Goal: Use online tool/utility: Use online tool/utility

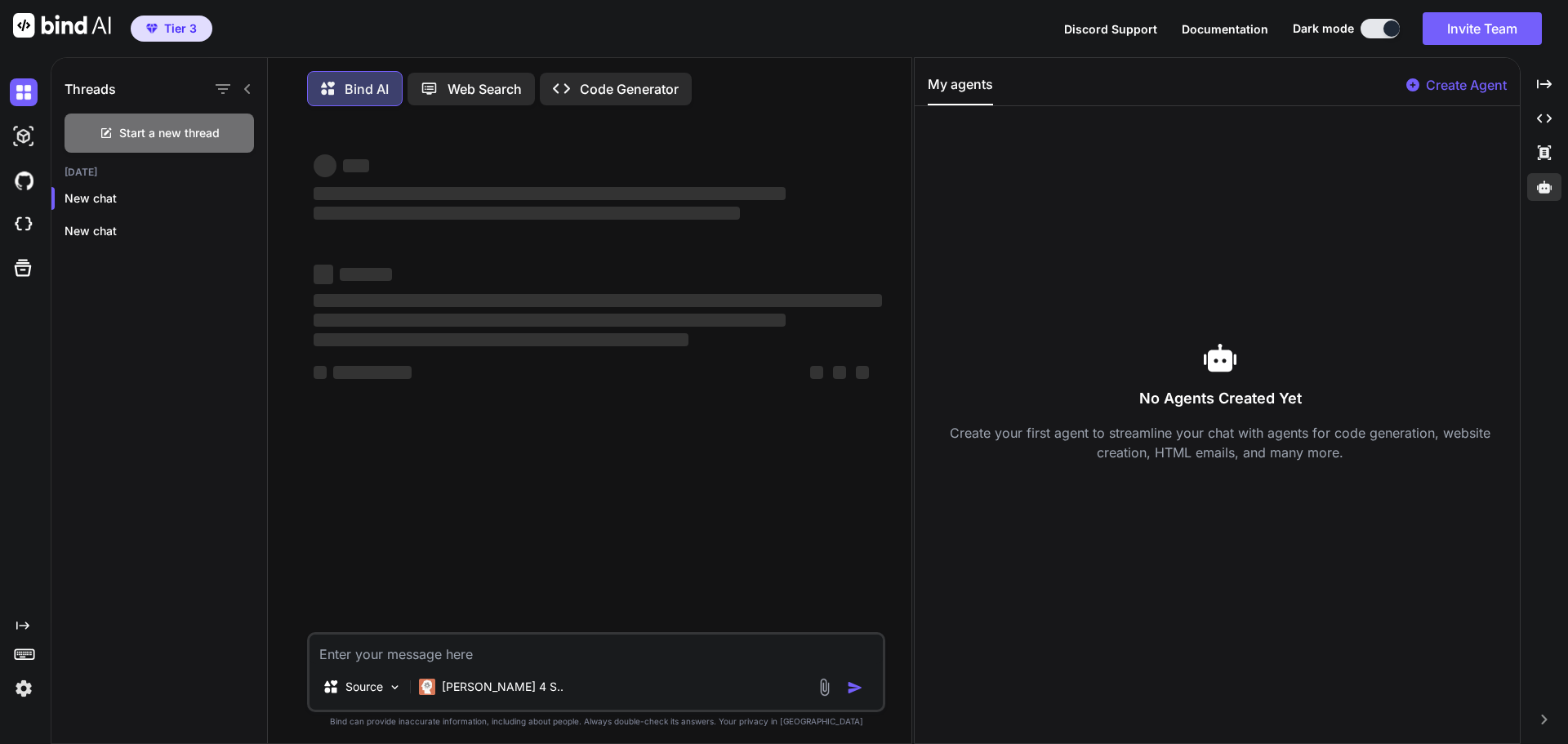
scroll to position [8, 0]
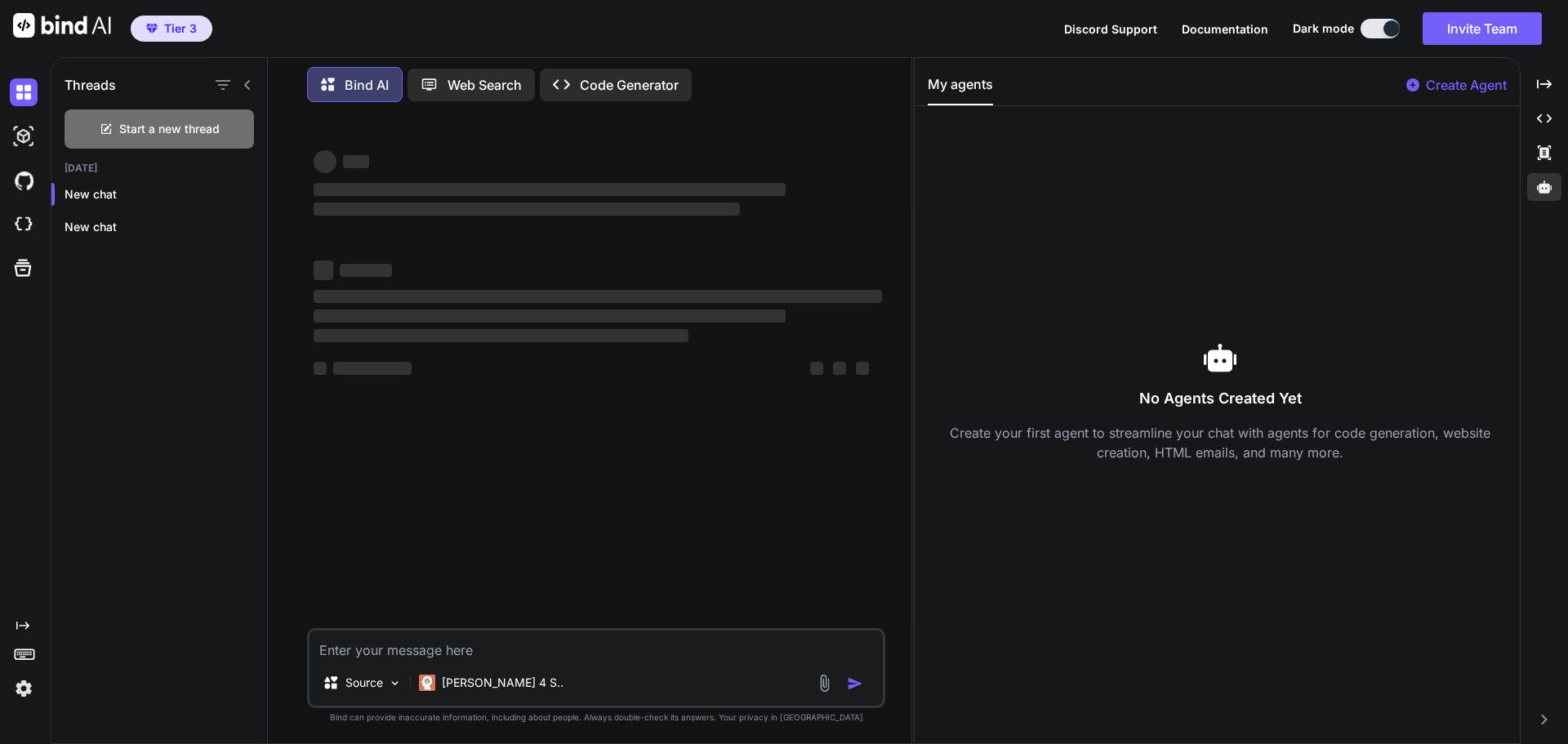
type textarea "x"
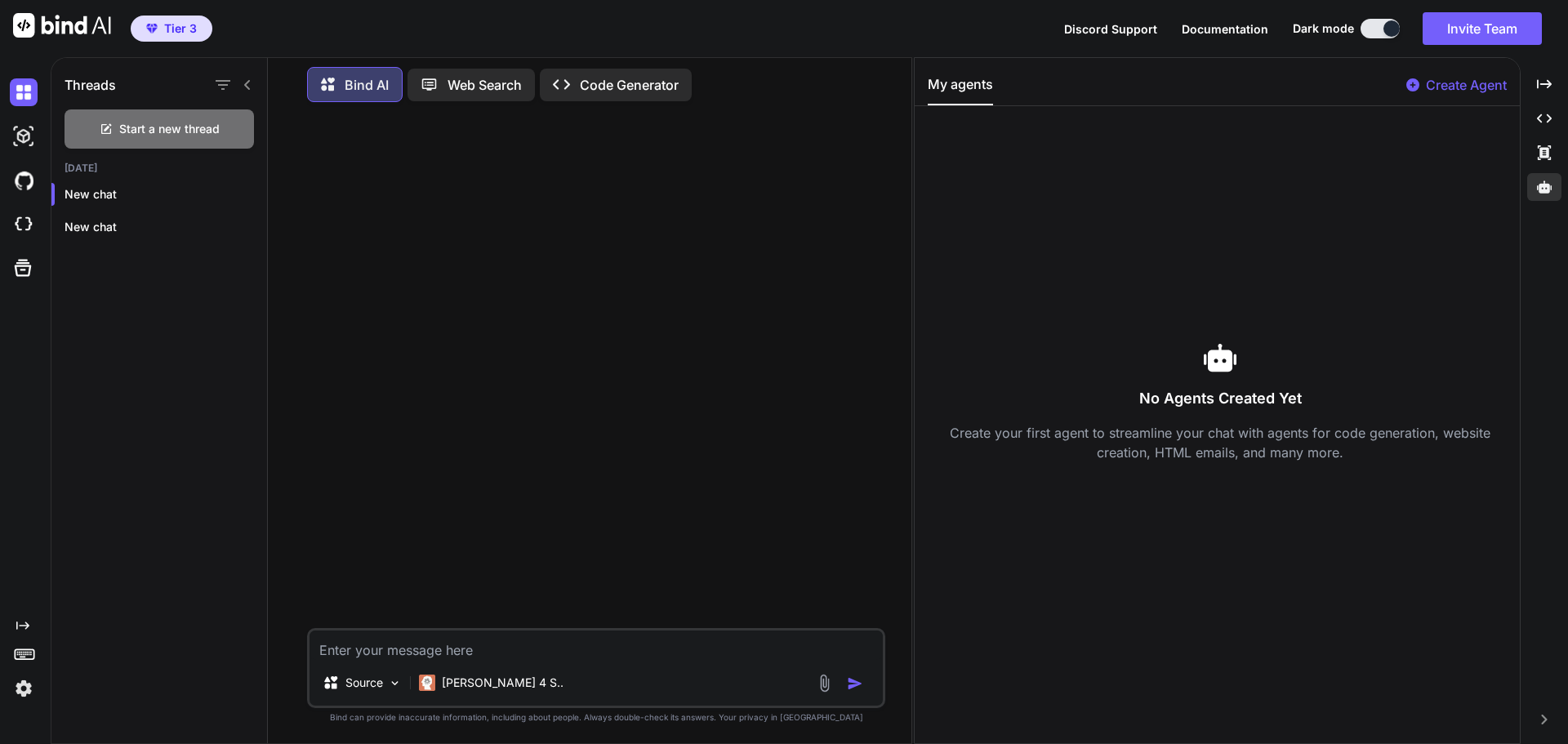
click at [440, 649] on textarea at bounding box center [597, 645] width 574 height 29
paste textarea "Create a modern landing page for Business name: Deck My Business, Pitch Deck Ge…"
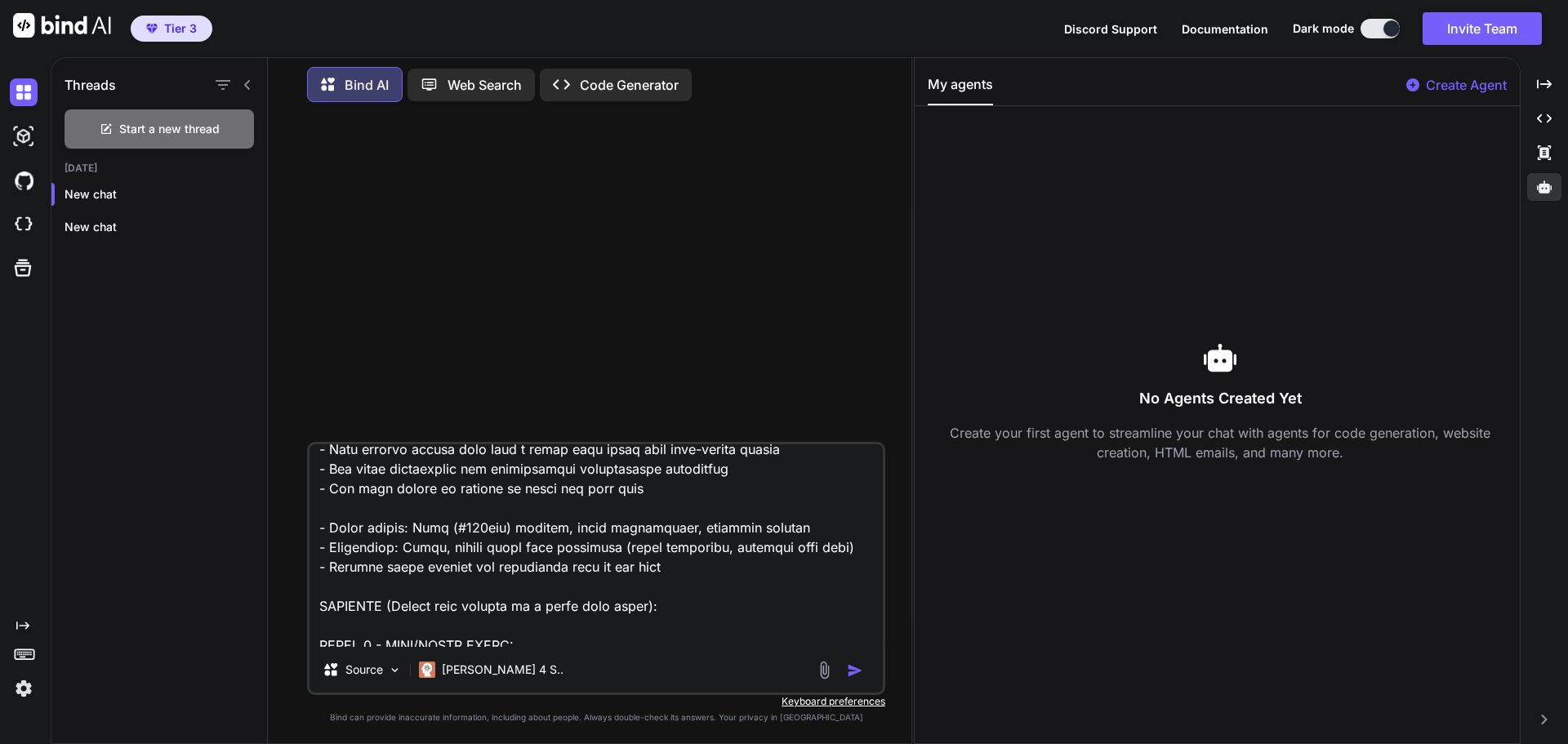
scroll to position [0, 0]
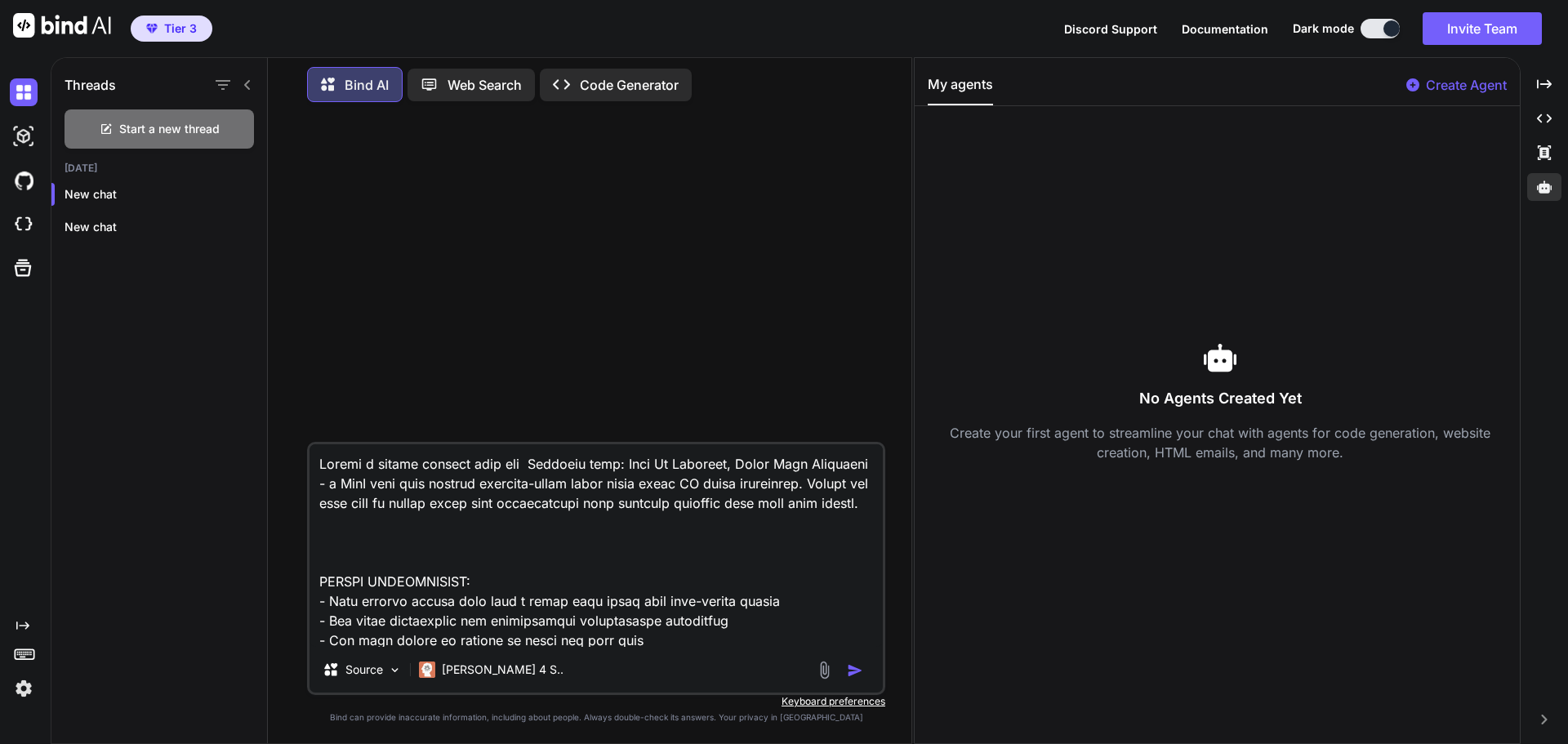
click at [321, 465] on textarea at bounding box center [597, 546] width 574 height 203
click at [457, 538] on textarea at bounding box center [597, 546] width 574 height 203
type textarea "Create a modern landing page for Business name: Deck My Business, Pitch Deck Ge…"
click at [857, 676] on img "button" at bounding box center [855, 670] width 16 height 16
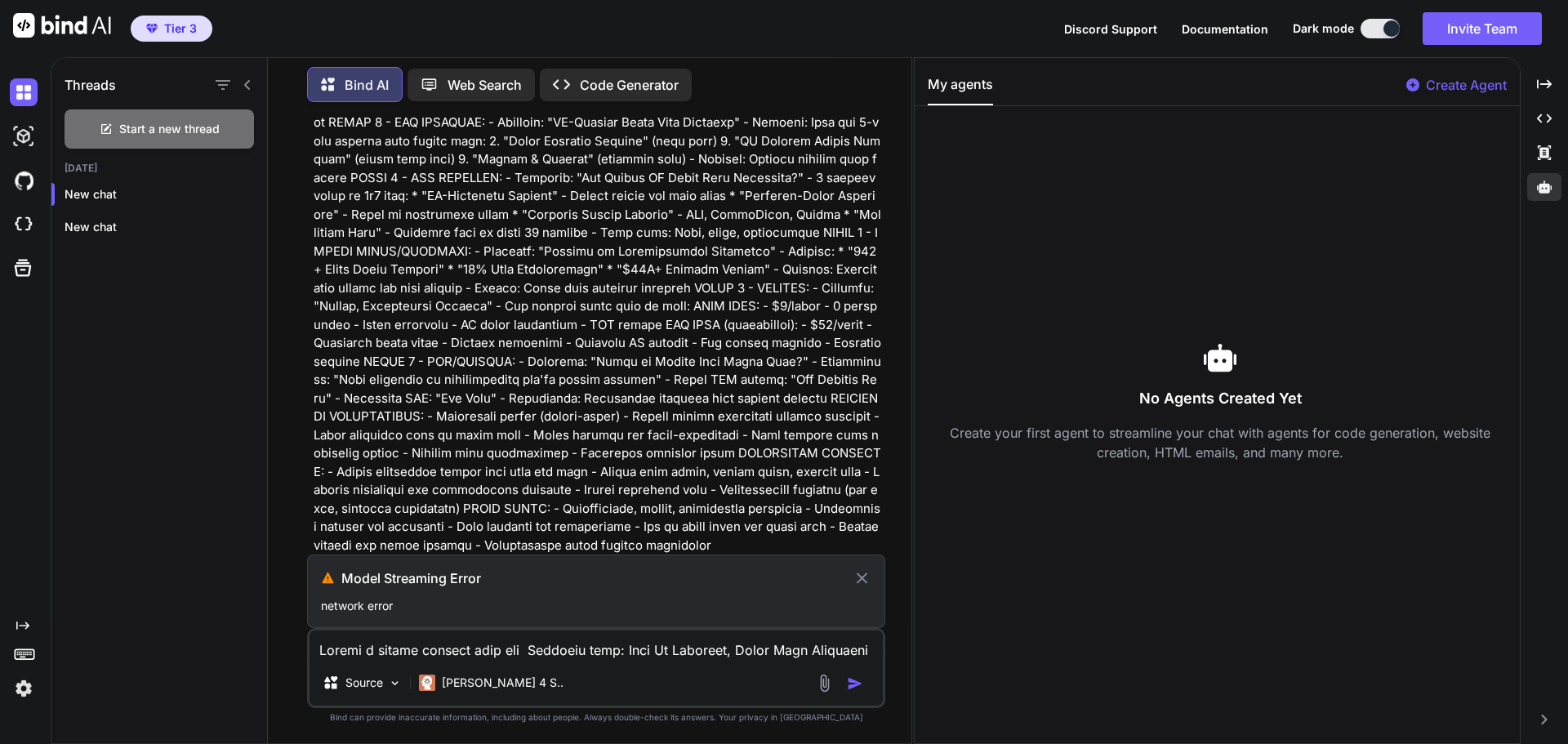
scroll to position [298, 0]
click at [384, 598] on p "network error" at bounding box center [596, 606] width 551 height 16
click at [854, 577] on icon at bounding box center [861, 578] width 19 height 19
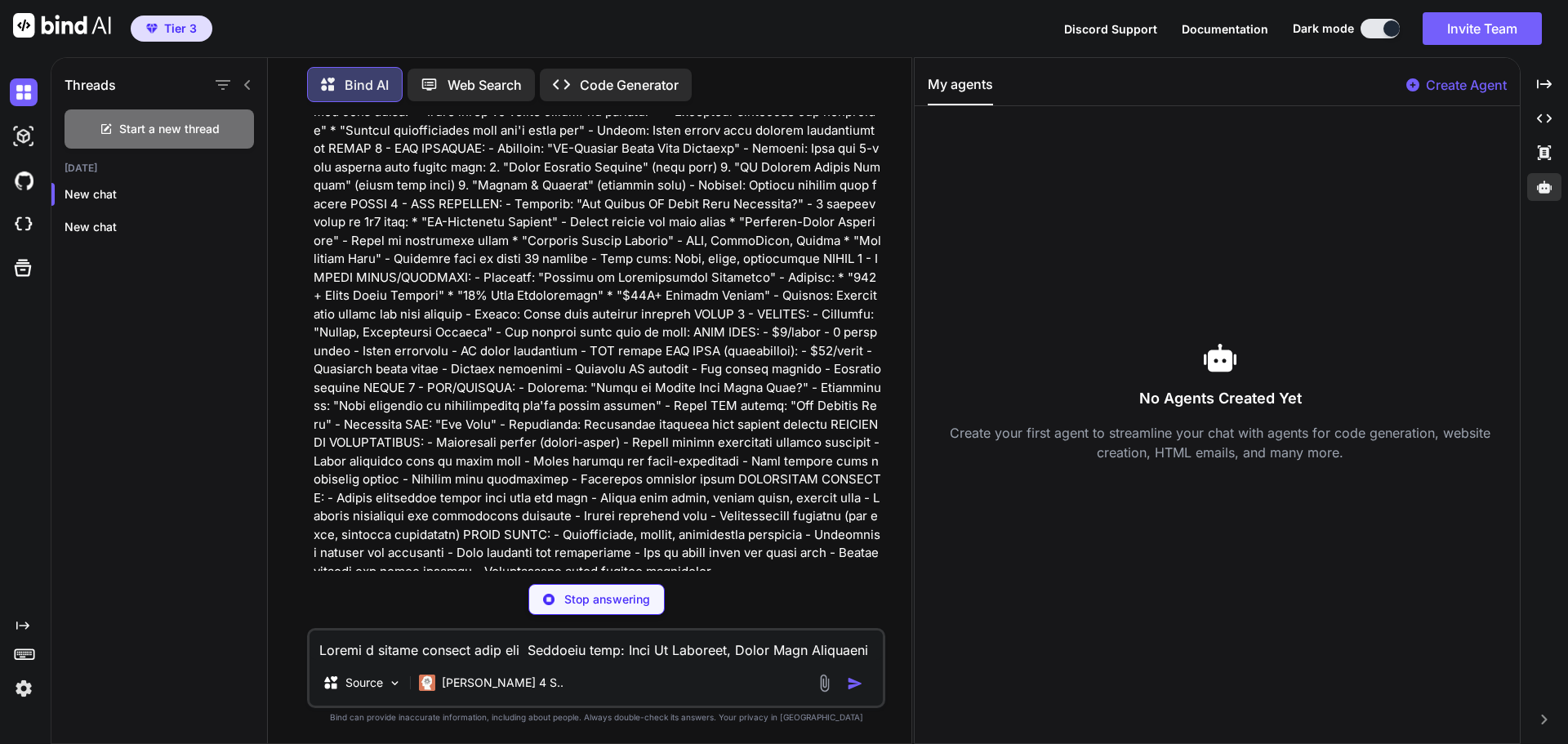
scroll to position [282, 0]
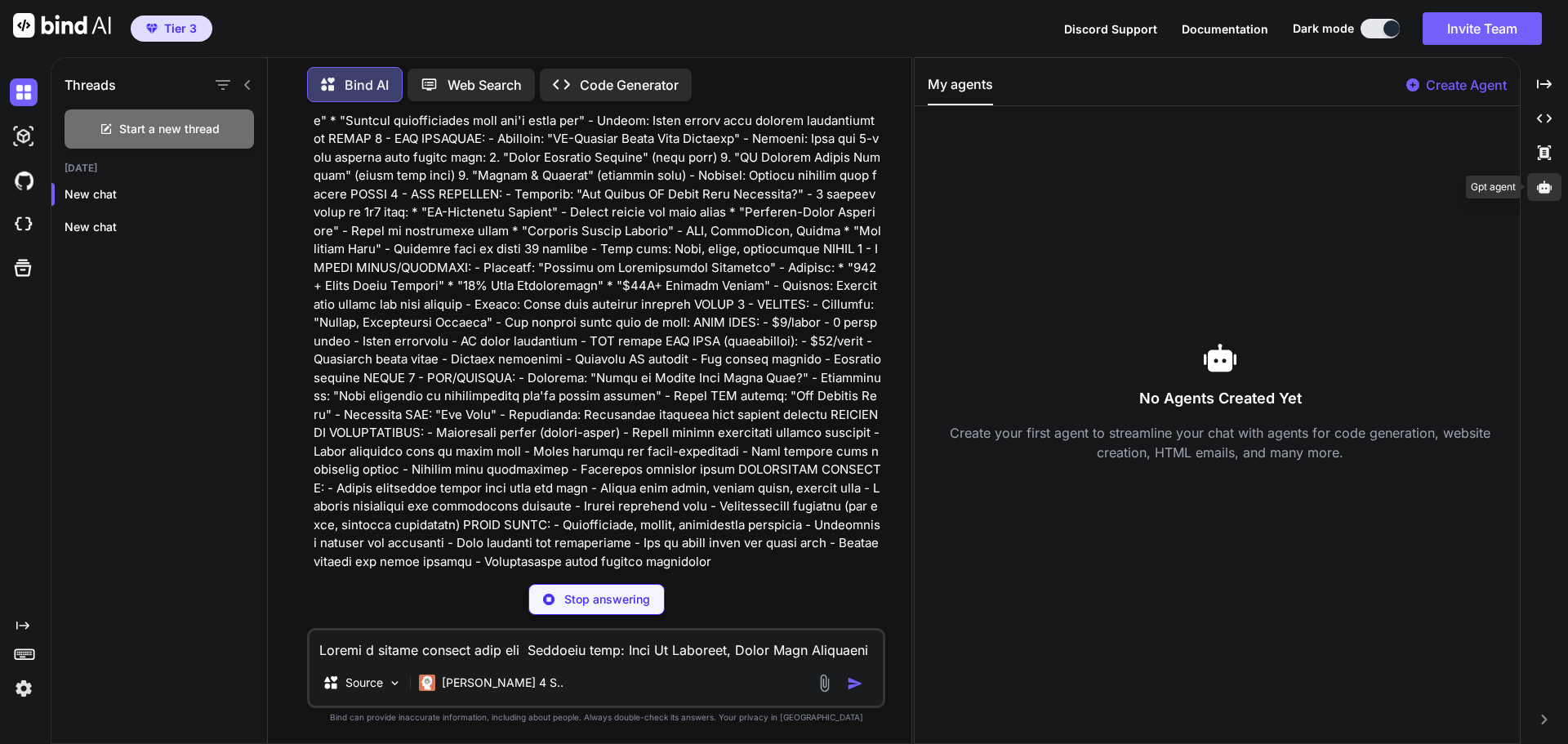
click at [1533, 184] on div at bounding box center [1544, 187] width 35 height 27
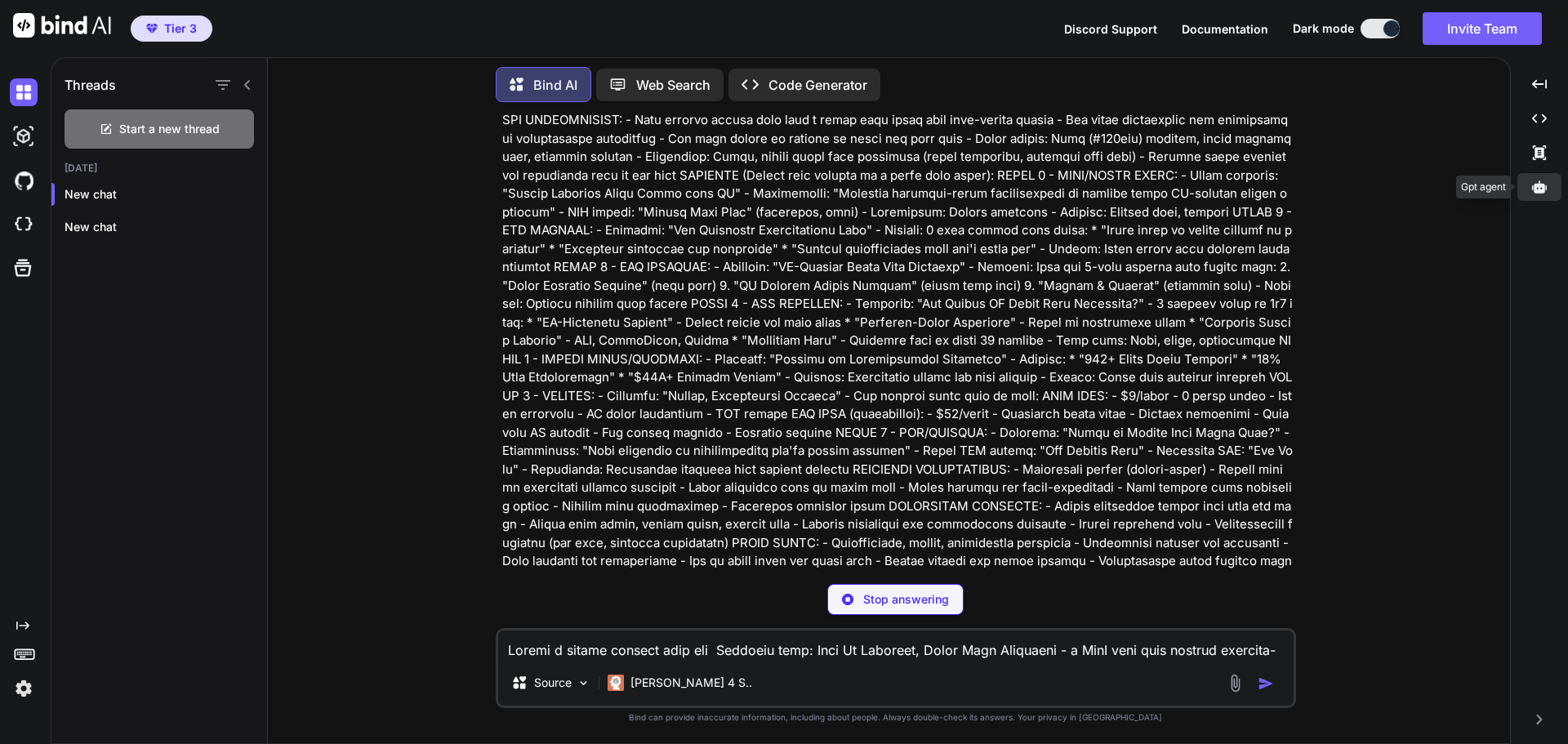
click at [1533, 184] on icon at bounding box center [1539, 187] width 15 height 15
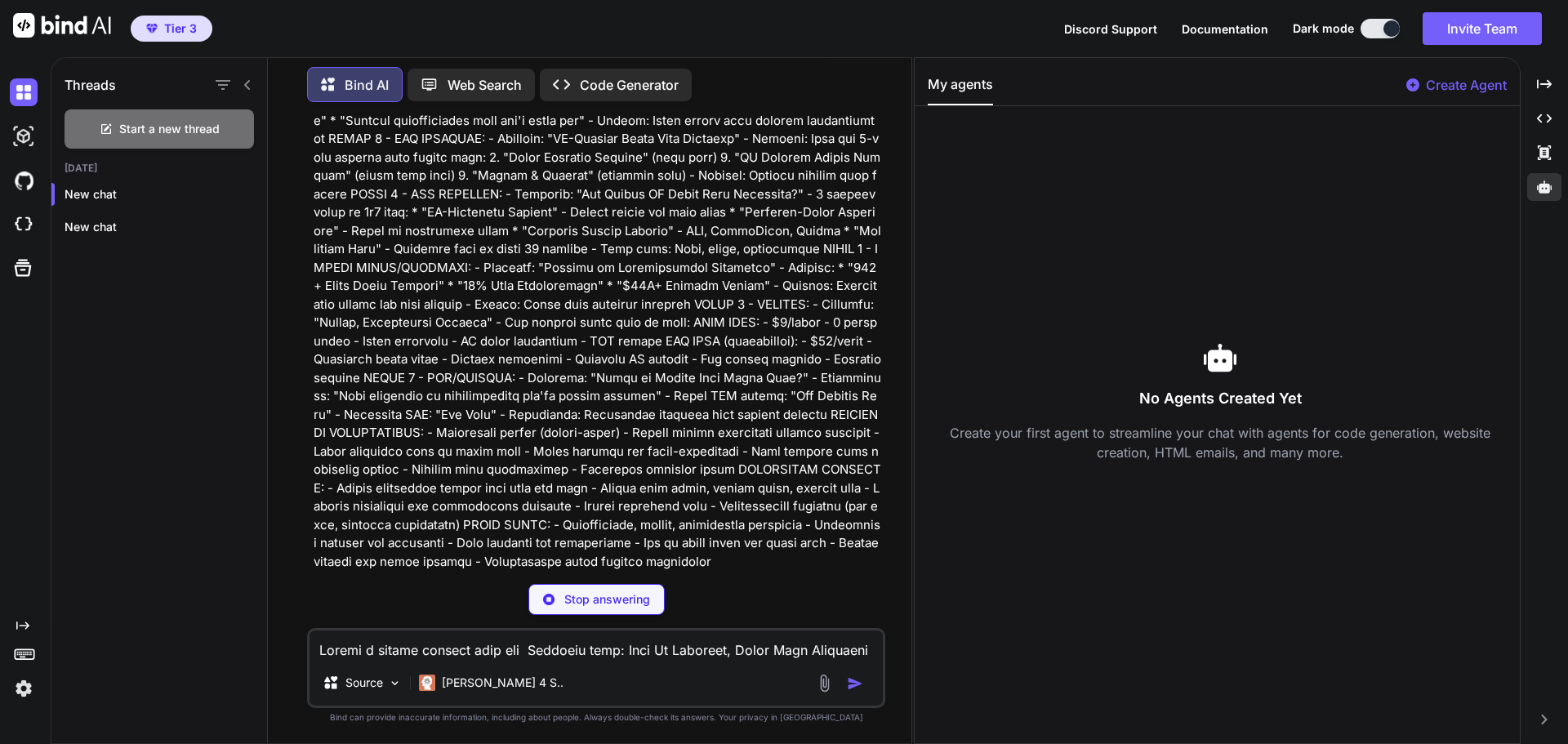
click at [1470, 97] on div "Create Agent" at bounding box center [1456, 89] width 100 height 29
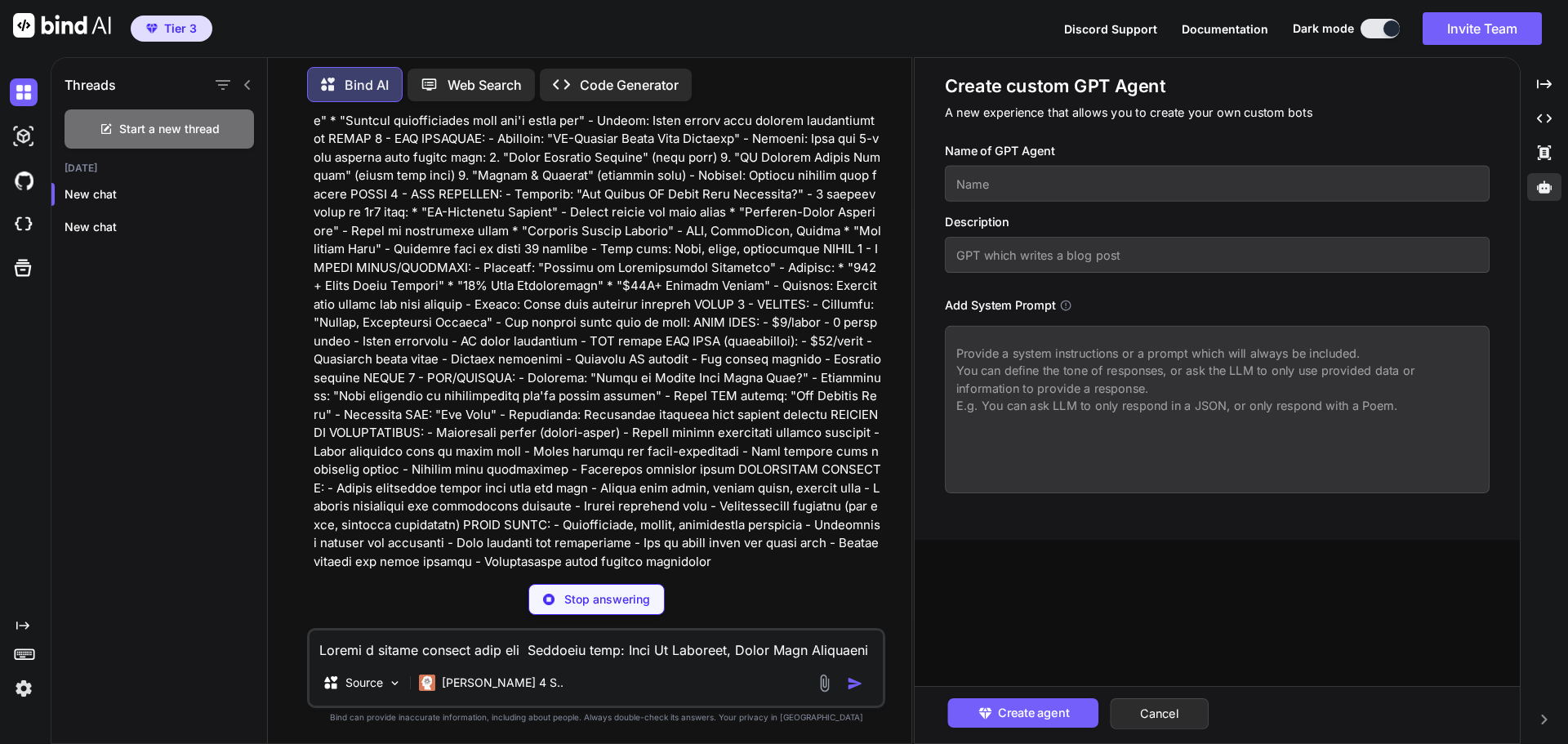
click at [989, 175] on input "text" at bounding box center [1217, 183] width 545 height 36
type input "Pitch Deck generator"
click at [1021, 251] on input "text" at bounding box center [1217, 254] width 545 height 36
type input "GPT Help generate landing page for Deck my business Saas App"
click at [1051, 363] on textarea at bounding box center [1217, 409] width 545 height 167
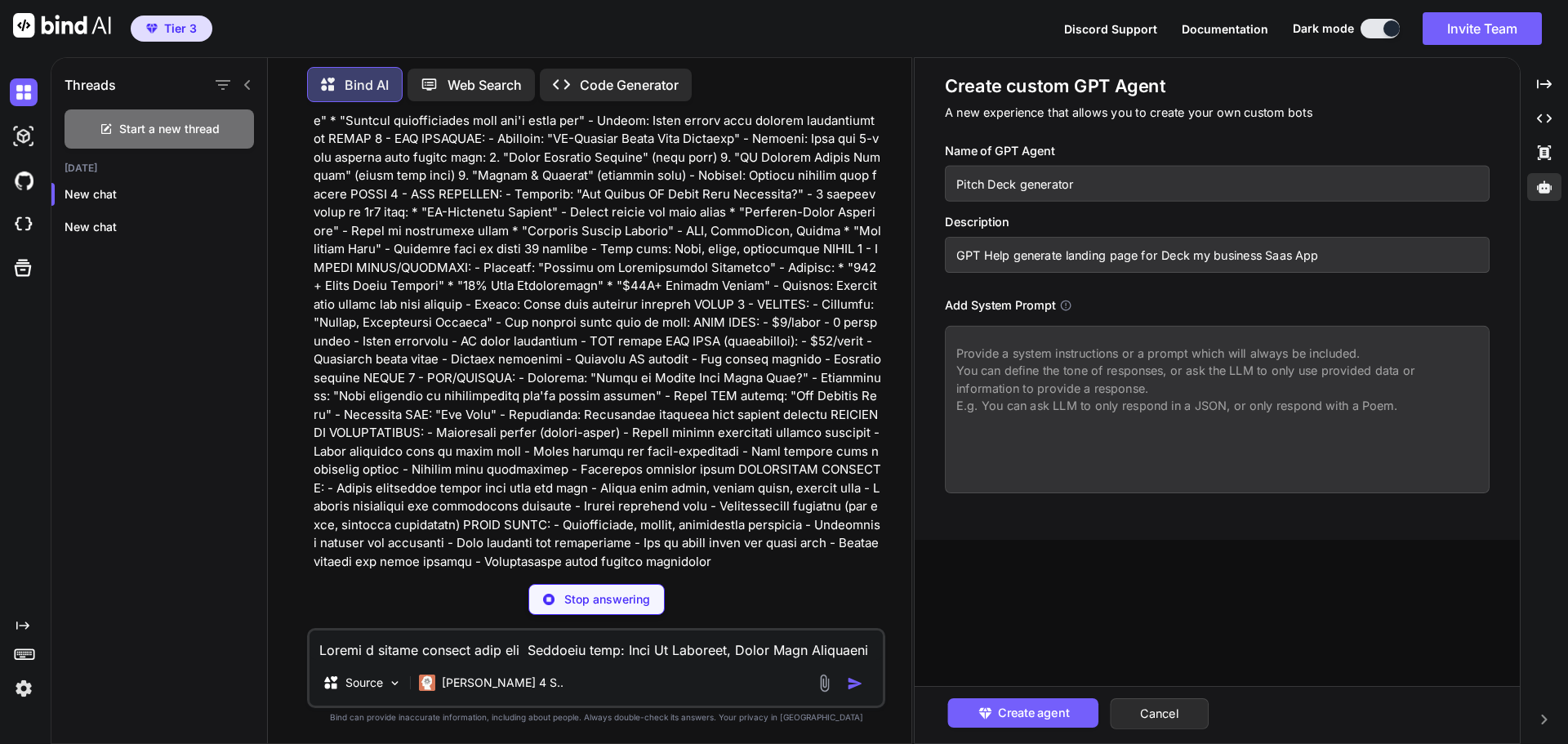
click at [1005, 350] on textarea at bounding box center [1217, 409] width 545 height 167
click at [997, 366] on textarea at bounding box center [1217, 409] width 545 height 167
paste textarea "Create a modern landing page for Business name: Deck My Business, Pitch Deck Ge…"
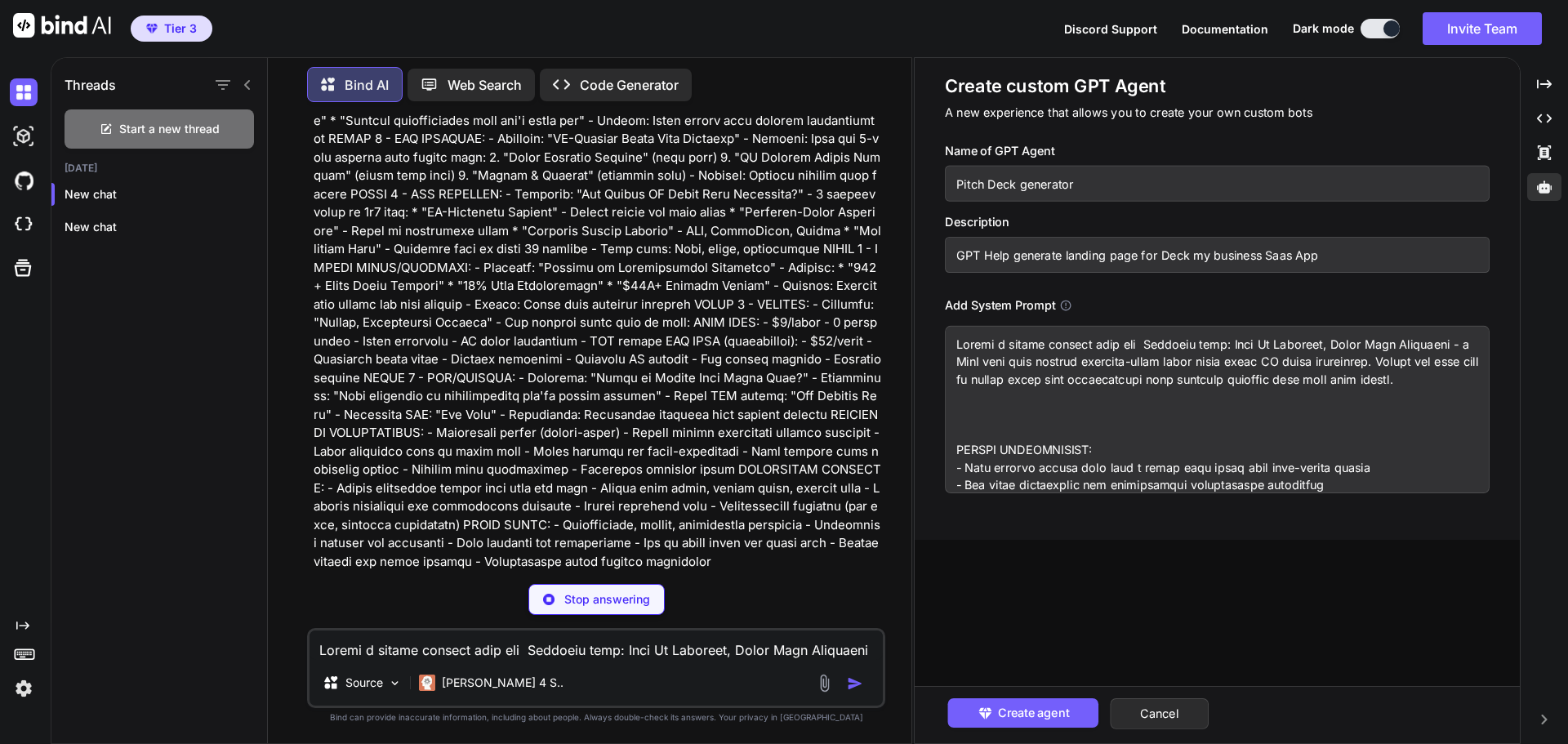
scroll to position [0, 0]
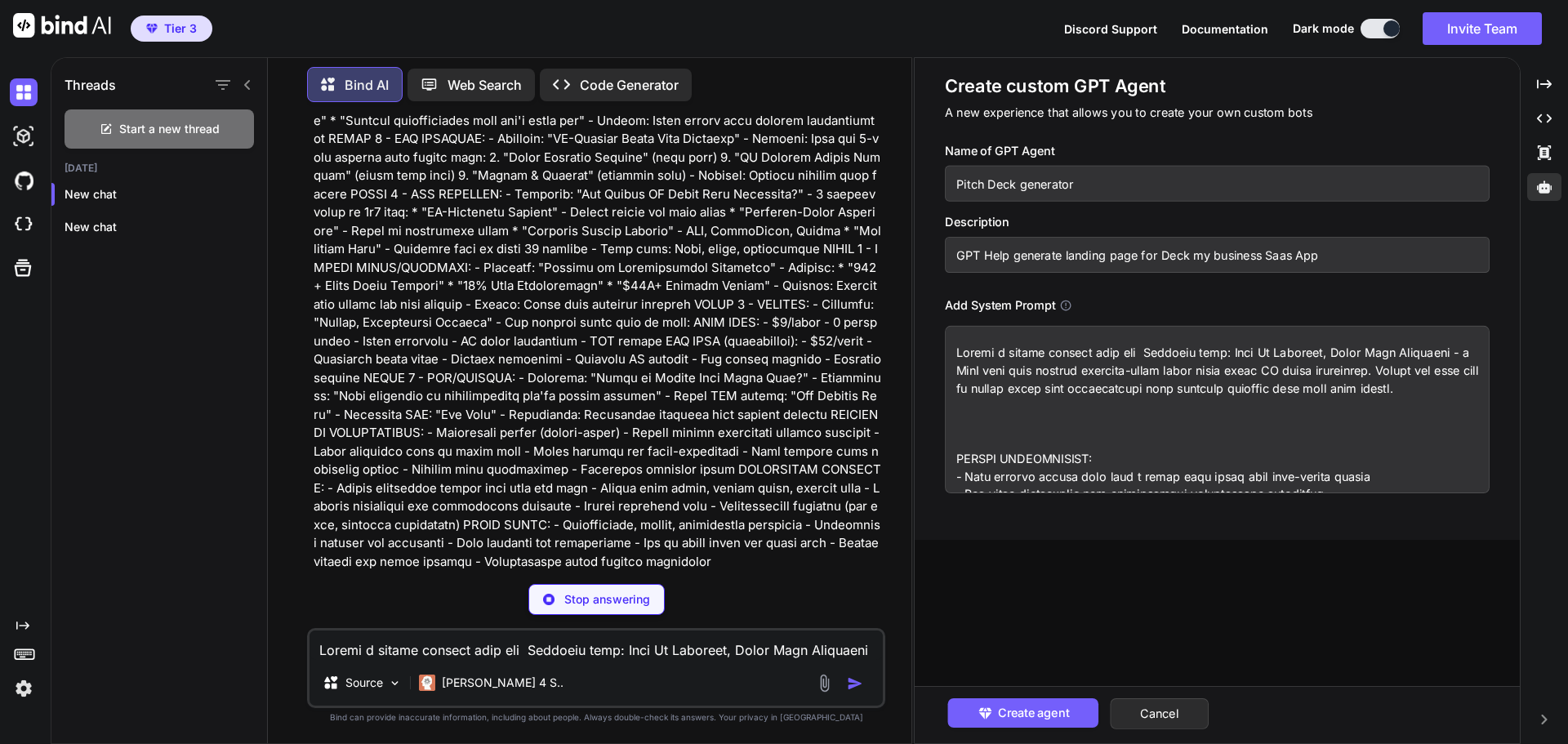
type textarea "Create a modern landing page for Business name: Deck My Business, Pitch Deck Ge…"
